Goal: Task Accomplishment & Management: Use online tool/utility

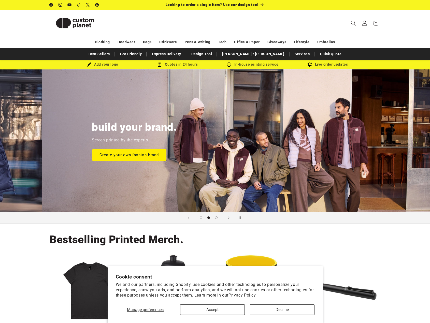
scroll to position [0, 417]
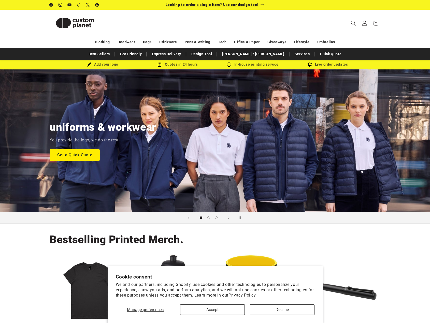
click at [234, 5] on span "Looking to order a single item? Use our design tool" at bounding box center [212, 5] width 93 height 4
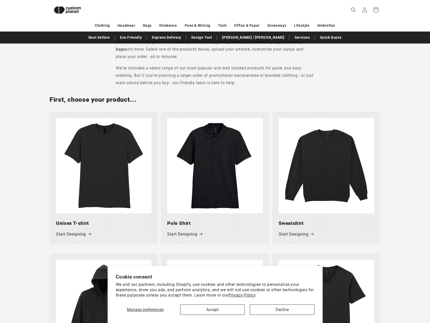
scroll to position [163, 0]
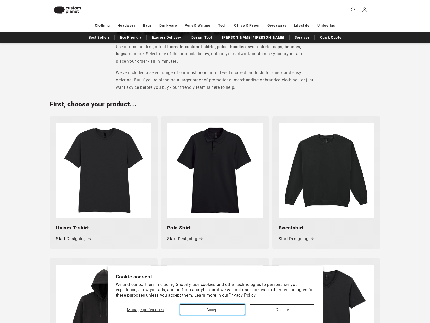
click at [223, 305] on button "Accept" at bounding box center [212, 310] width 65 height 10
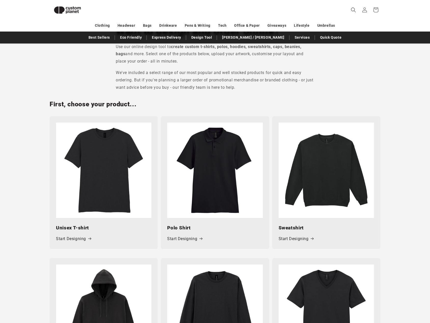
drag, startPoint x: 202, startPoint y: 281, endPoint x: 112, endPoint y: 180, distance: 135.3
click at [112, 181] on img at bounding box center [103, 170] width 95 height 95
click at [72, 236] on link "Start Designing" at bounding box center [73, 238] width 35 height 7
